Goal: Task Accomplishment & Management: Use online tool/utility

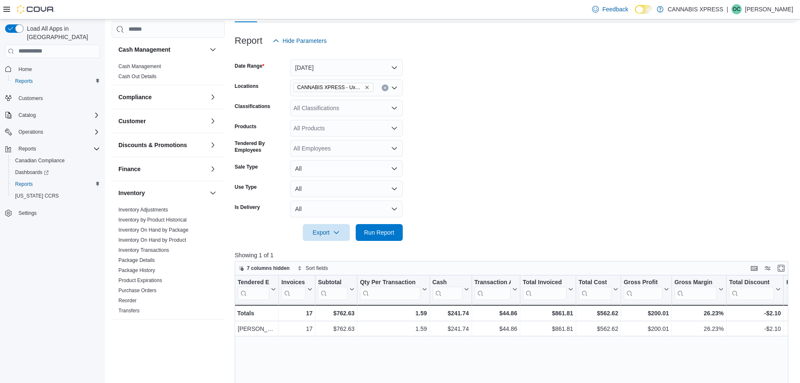
scroll to position [71, 0]
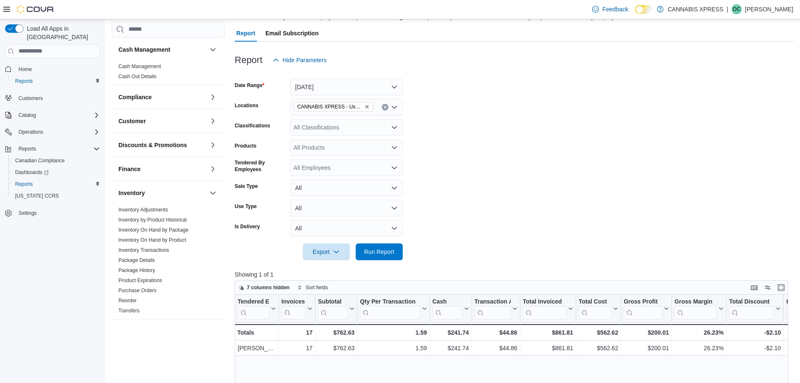
click at [348, 107] on span "CANNABIS XPRESS - Uxbridge ([GEOGRAPHIC_DATA])" at bounding box center [330, 106] width 66 height 8
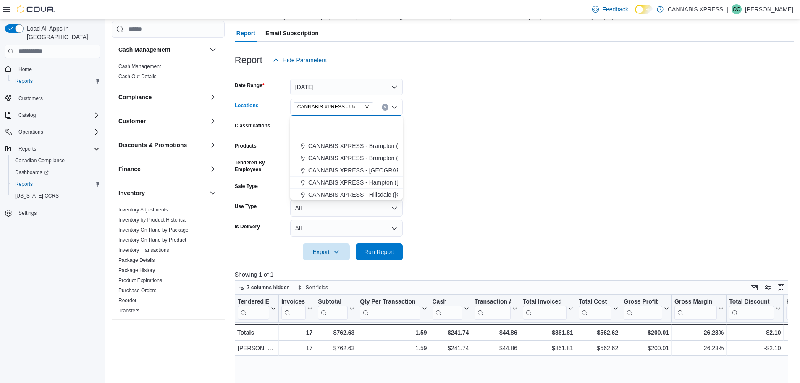
scroll to position [42, 0]
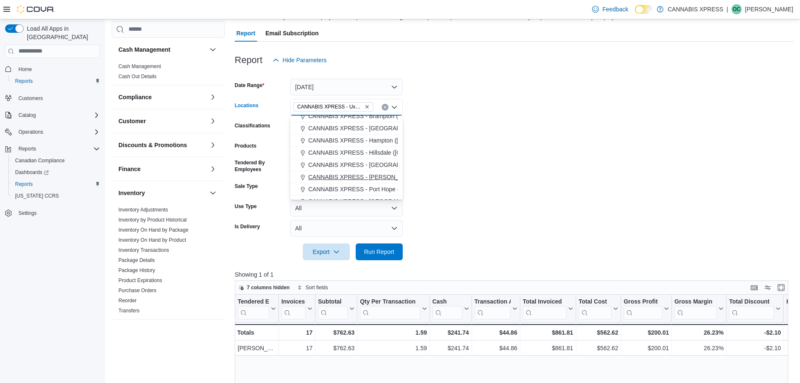
click at [385, 176] on span "CANNABIS XPRESS - [PERSON_NAME] ([GEOGRAPHIC_DATA])" at bounding box center [396, 177] width 176 height 8
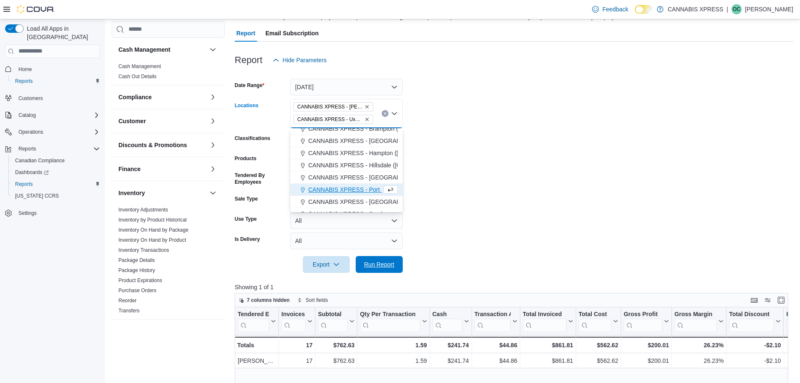
click at [387, 251] on span "Run Report" at bounding box center [379, 264] width 30 height 8
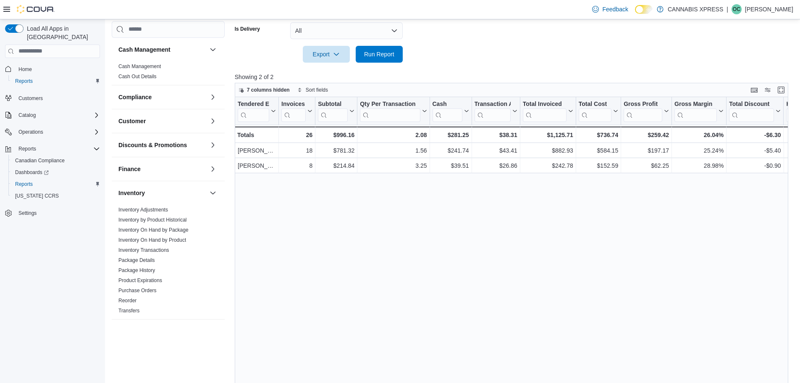
scroll to position [294, 0]
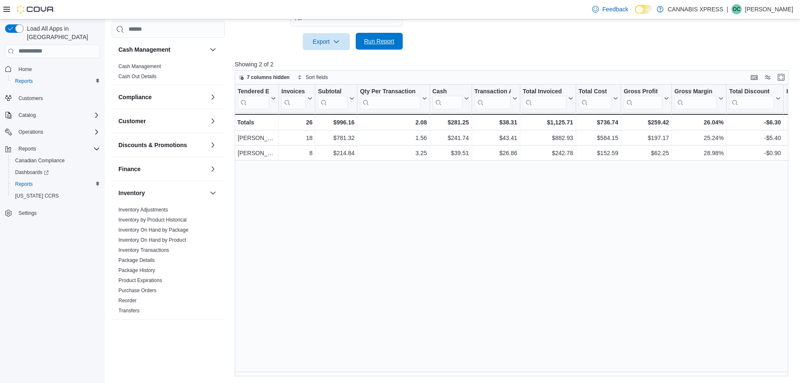
click at [384, 43] on span "Run Report" at bounding box center [379, 41] width 30 height 8
click at [377, 48] on span "Run Report" at bounding box center [379, 41] width 37 height 17
click at [388, 44] on span "Run Report" at bounding box center [379, 41] width 30 height 8
click at [389, 46] on span "Run Report" at bounding box center [379, 41] width 37 height 17
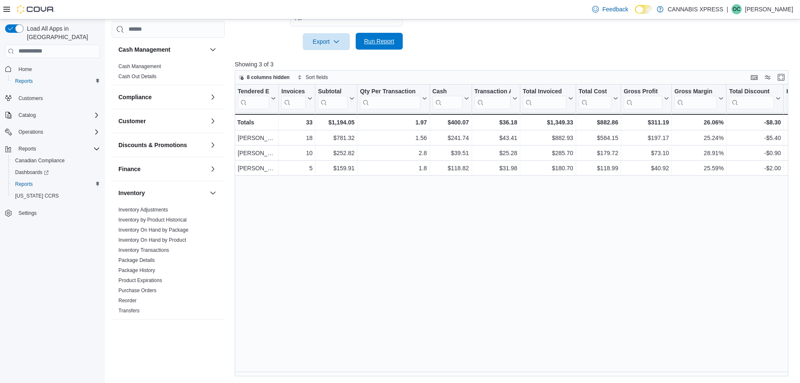
click at [382, 46] on span "Run Report" at bounding box center [379, 41] width 37 height 17
click at [367, 45] on span "Run Report" at bounding box center [379, 41] width 30 height 8
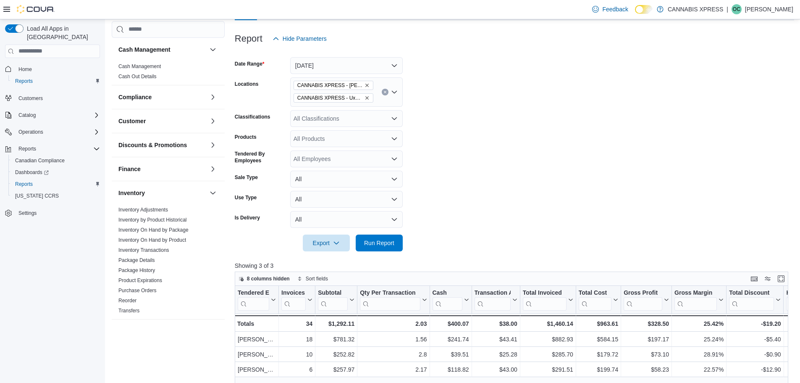
scroll to position [84, 0]
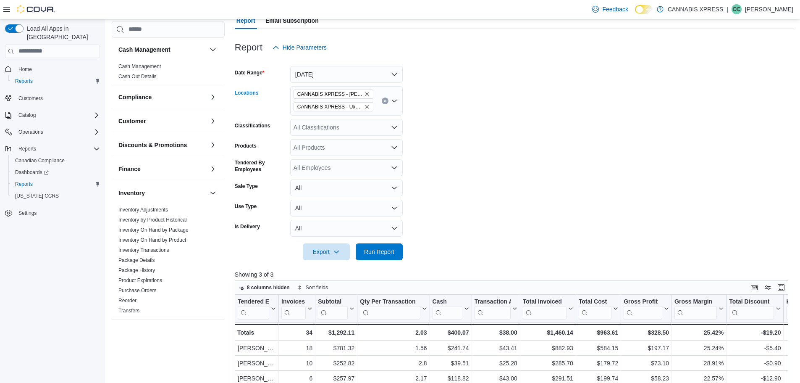
click at [367, 93] on icon "Remove CANNABIS XPRESS - Pickering (Central Street) from selection in this group" at bounding box center [366, 93] width 3 height 3
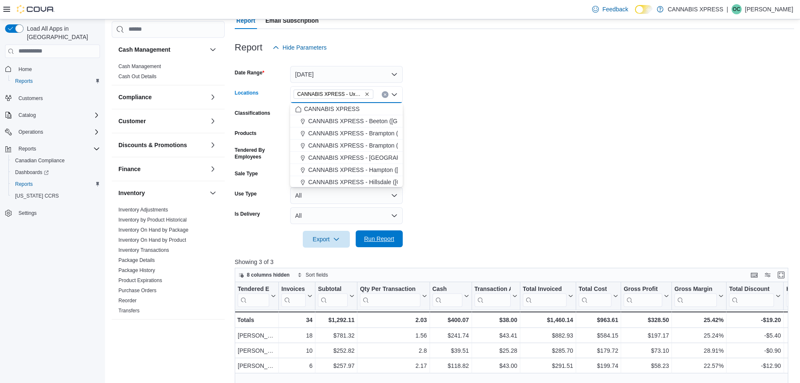
click at [393, 237] on span "Run Report" at bounding box center [379, 238] width 30 height 8
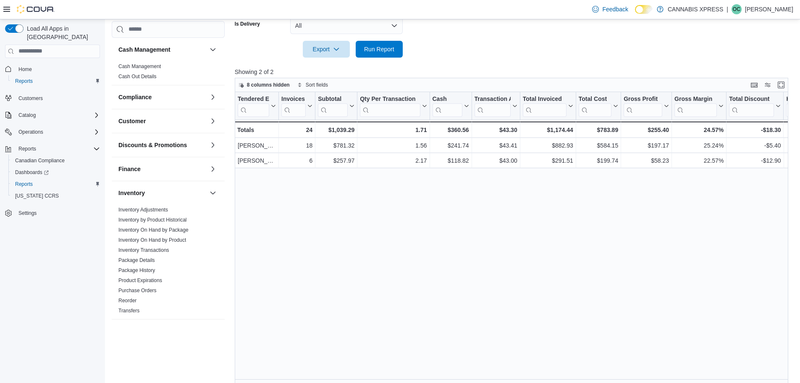
scroll to position [281, 0]
